Goal: Task Accomplishment & Management: Use online tool/utility

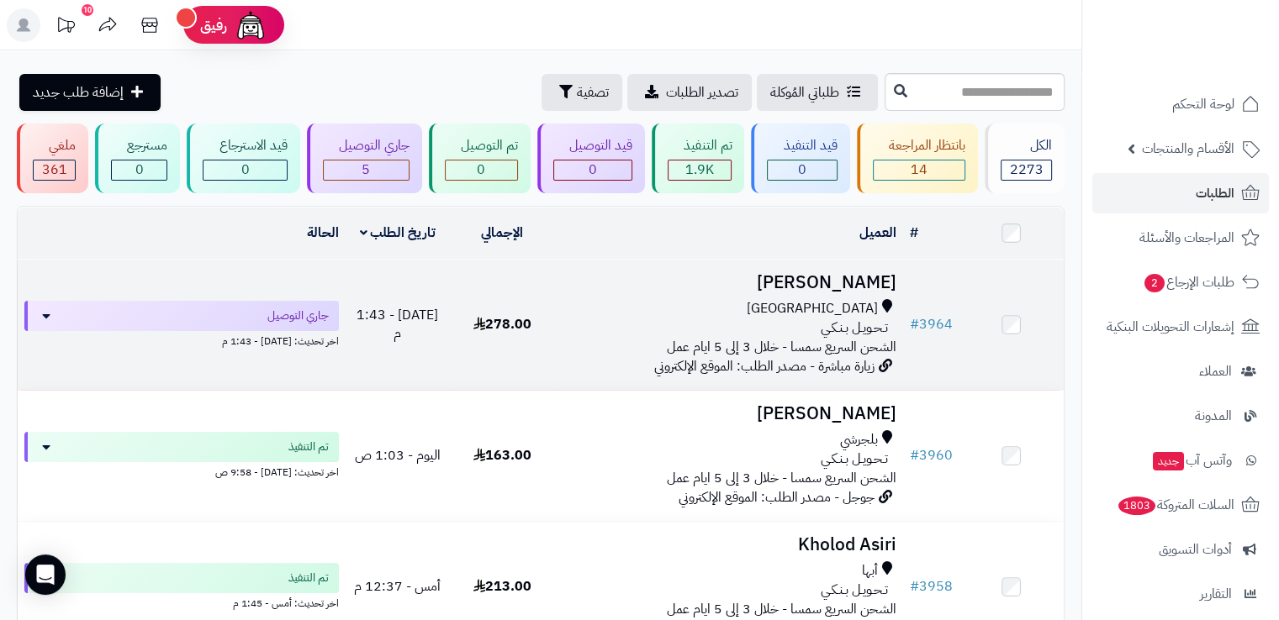
click at [611, 310] on div "[GEOGRAPHIC_DATA]" at bounding box center [728, 308] width 335 height 19
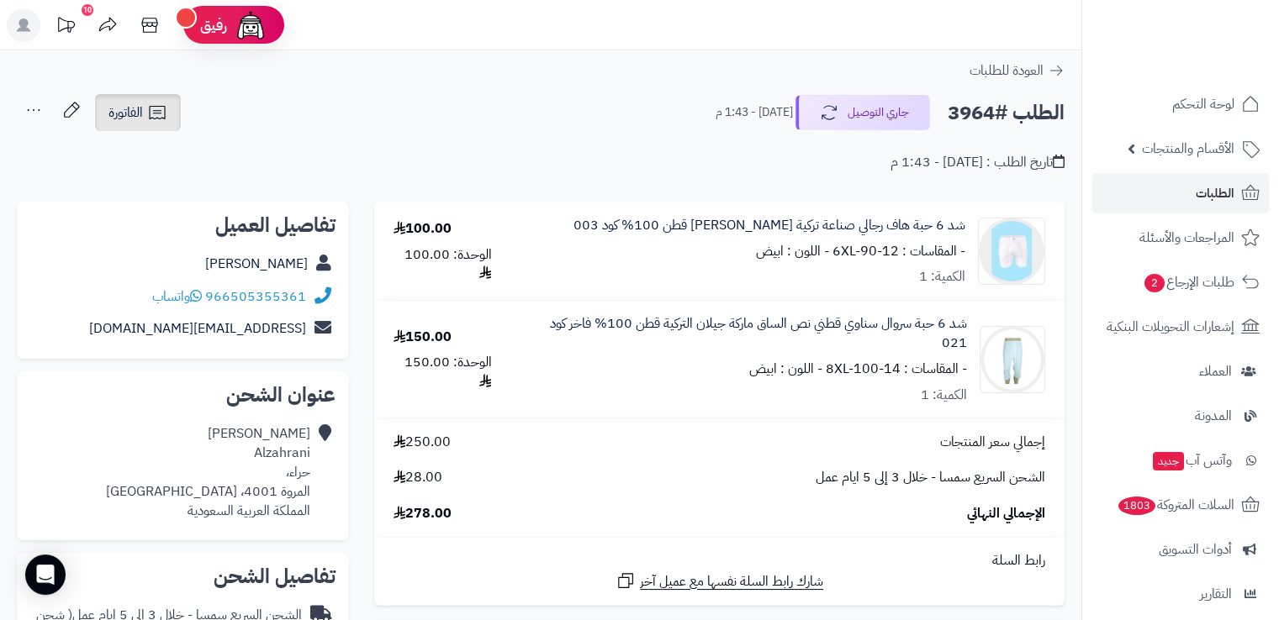
click at [128, 113] on span "الفاتورة" at bounding box center [125, 113] width 34 height 20
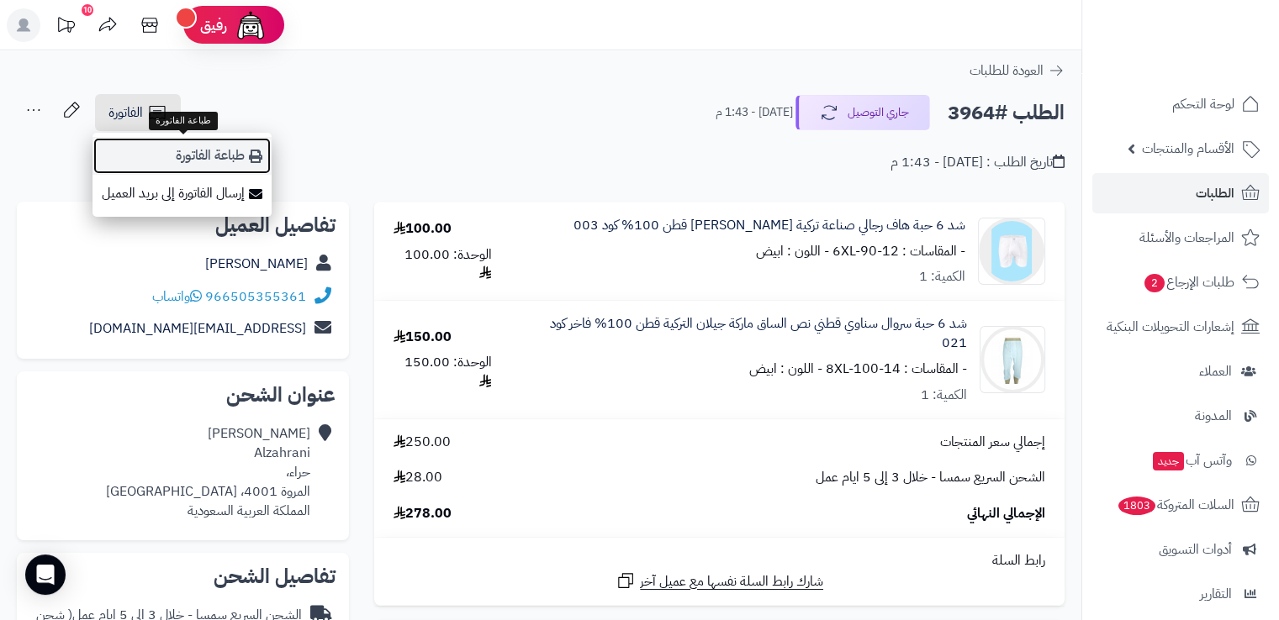
click at [156, 150] on link "طباعة الفاتورة" at bounding box center [181, 156] width 179 height 38
